Goal: Information Seeking & Learning: Understand process/instructions

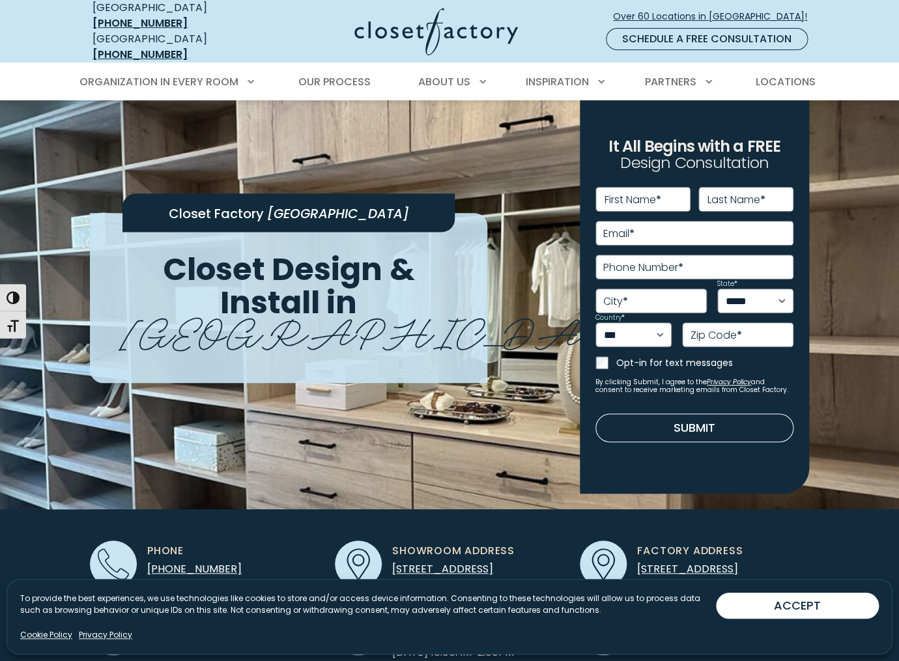
scroll to position [16, 0]
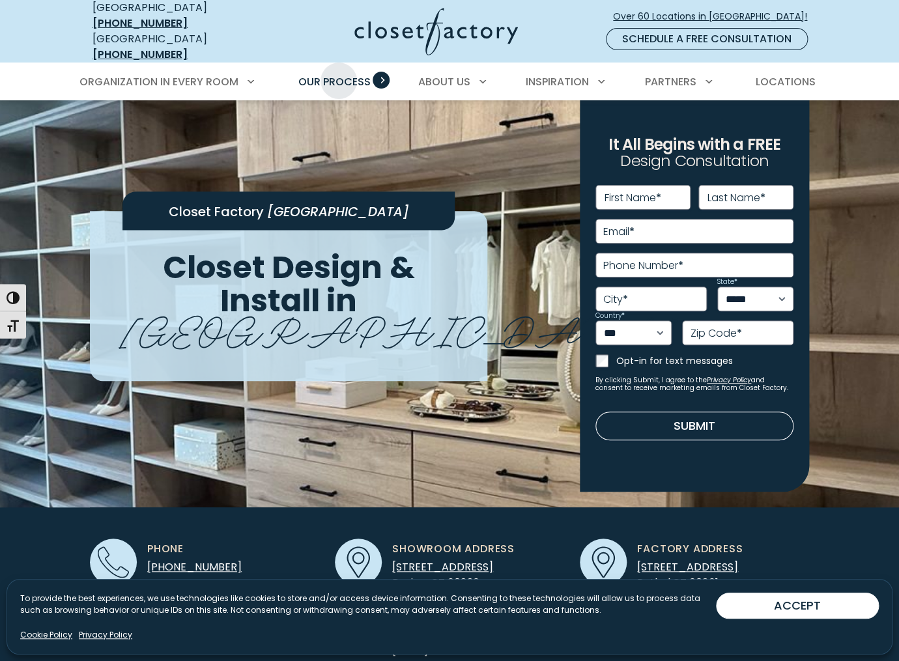
click at [339, 74] on span "Our Process" at bounding box center [334, 81] width 72 height 15
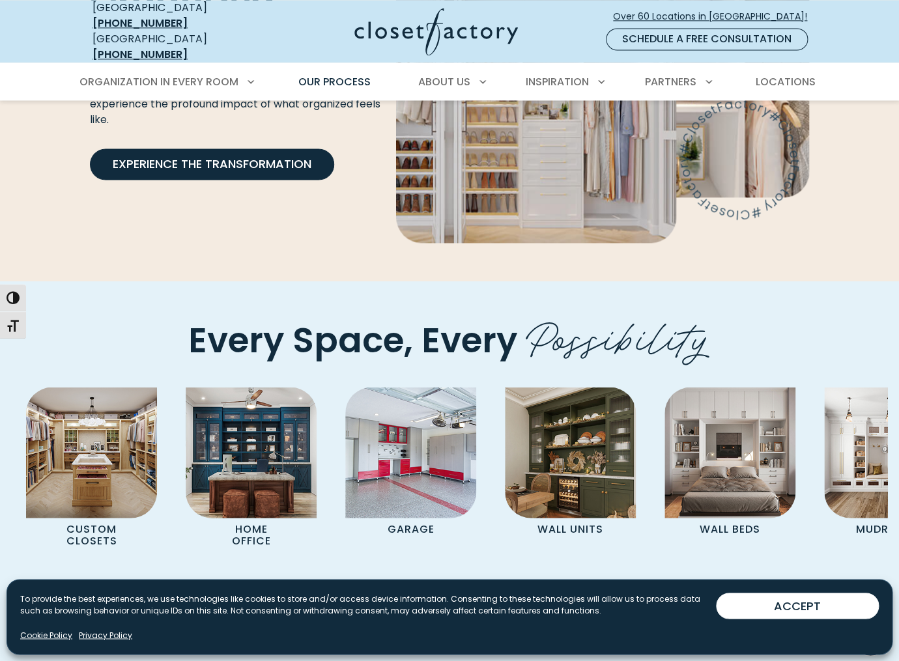
scroll to position [2472, 0]
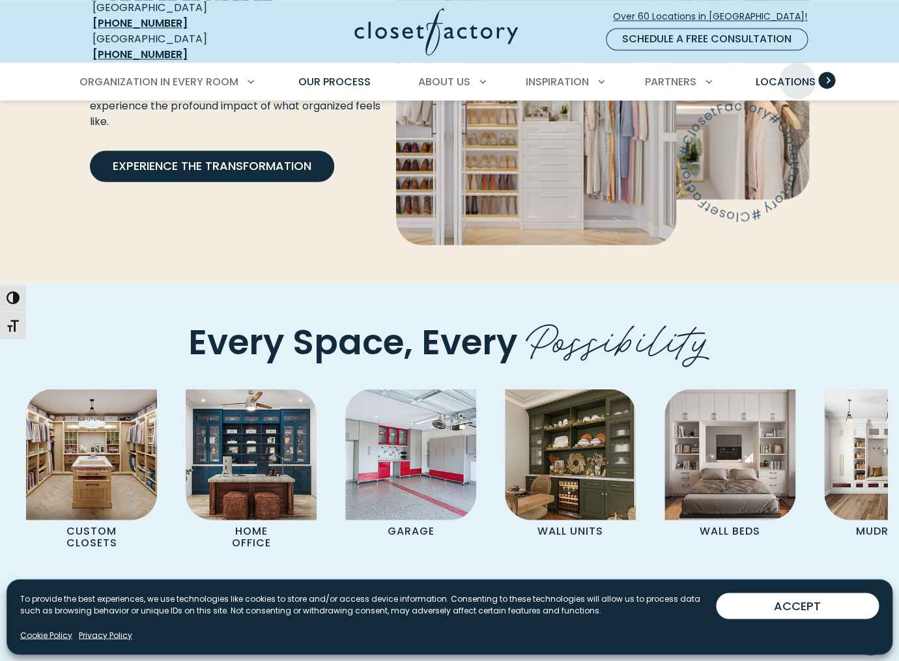
click at [795, 74] on span "Locations" at bounding box center [785, 81] width 60 height 15
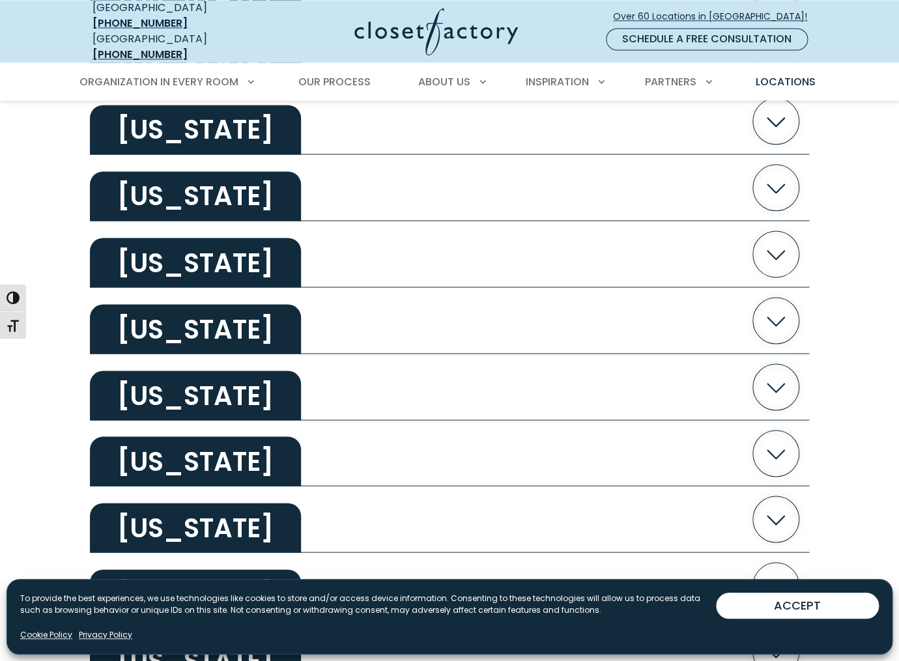
scroll to position [666, 0]
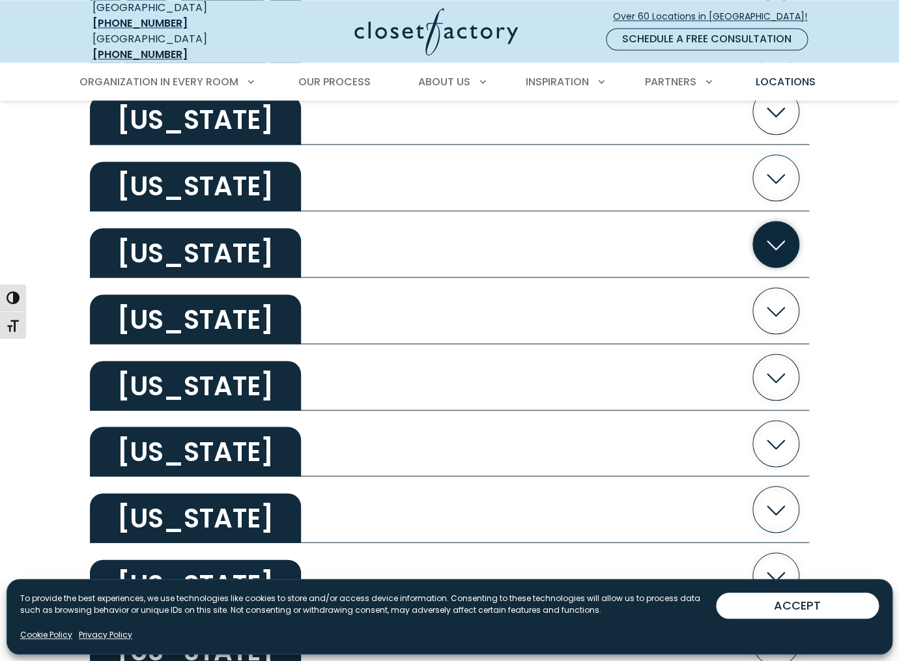
click at [202, 240] on h2 "Connecticut" at bounding box center [195, 252] width 211 height 49
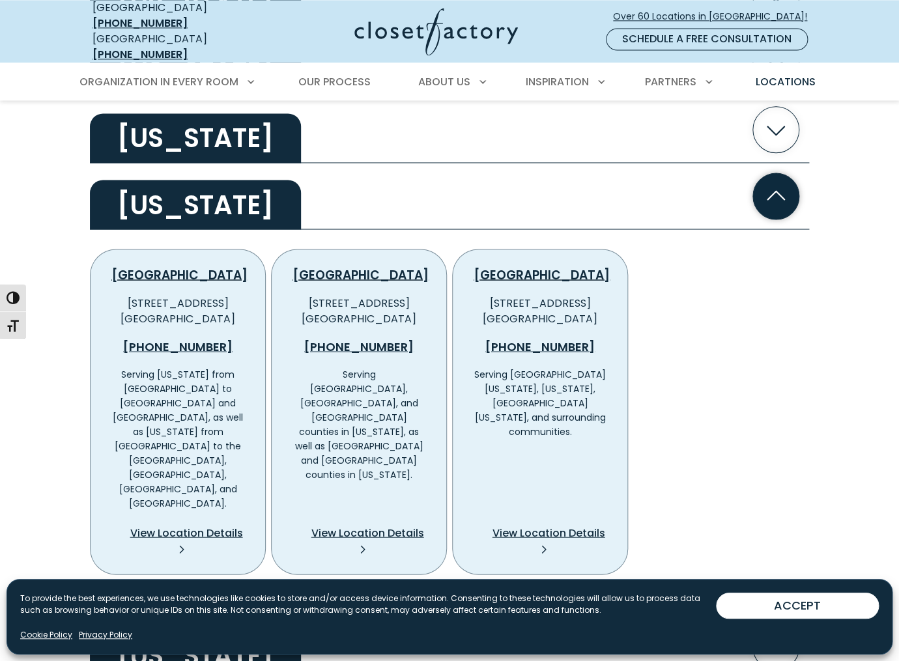
scroll to position [717, 0]
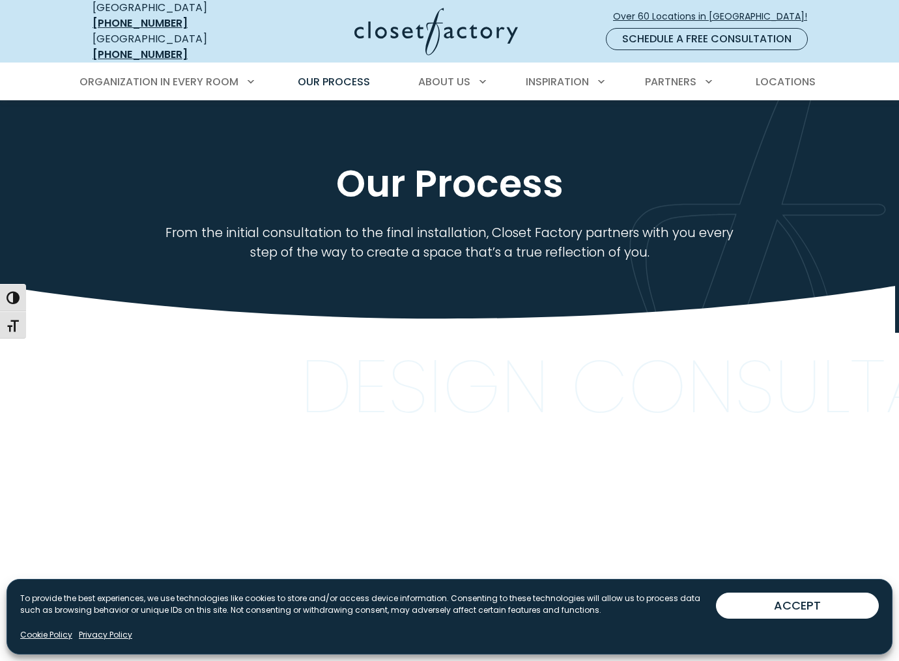
scroll to position [2471, 0]
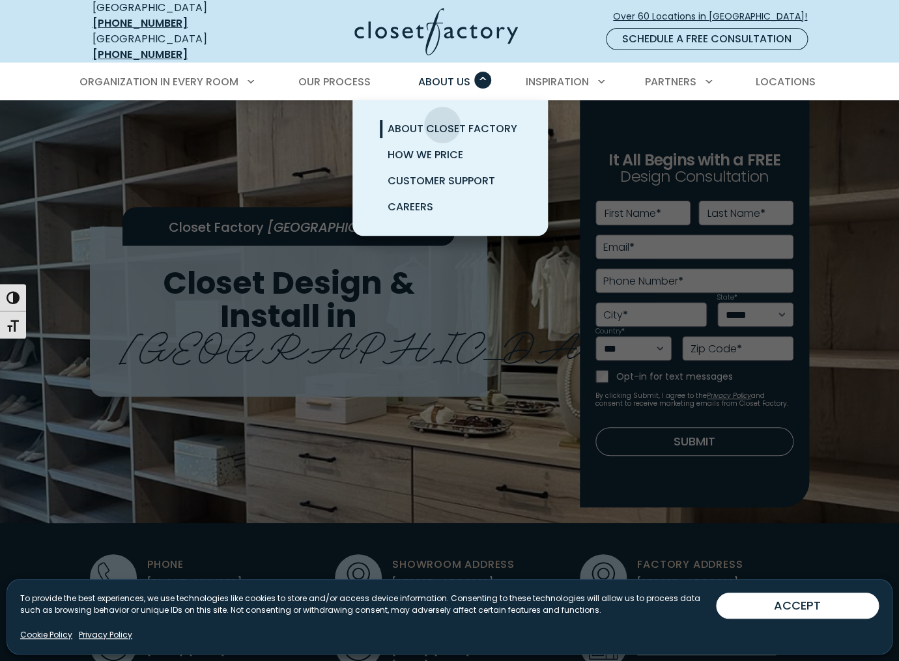
click at [442, 121] on span "About Closet Factory" at bounding box center [452, 128] width 130 height 15
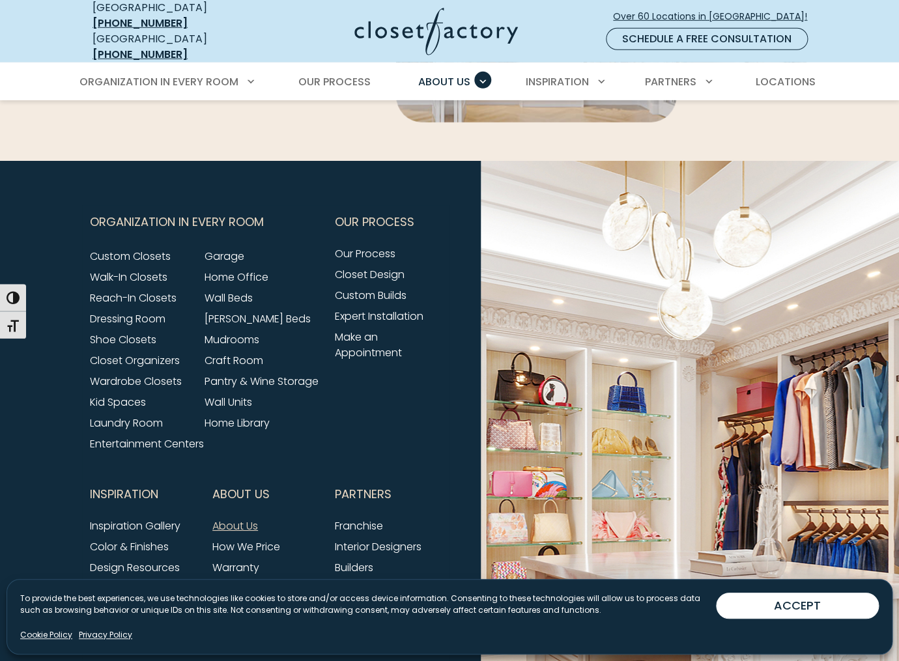
scroll to position [3216, 0]
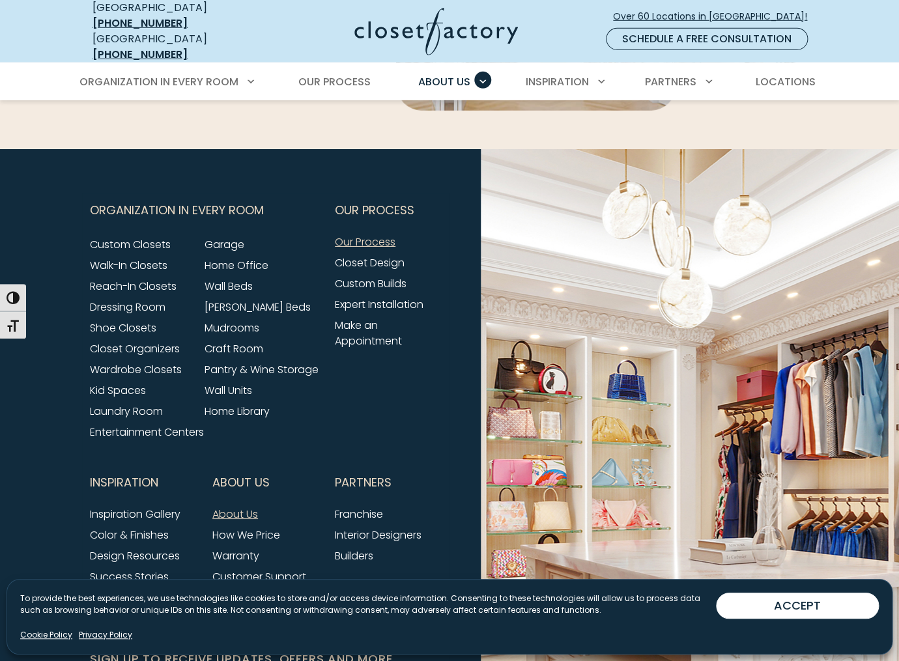
click at [361, 234] on link "Our Process" at bounding box center [365, 241] width 61 height 15
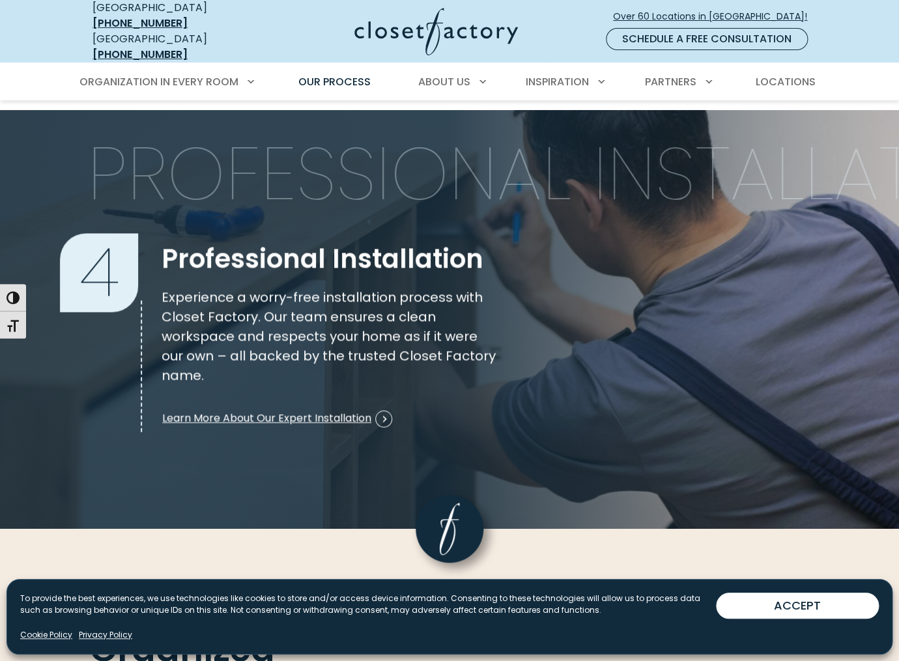
scroll to position [1829, 0]
